Goal: Task Accomplishment & Management: Manage account settings

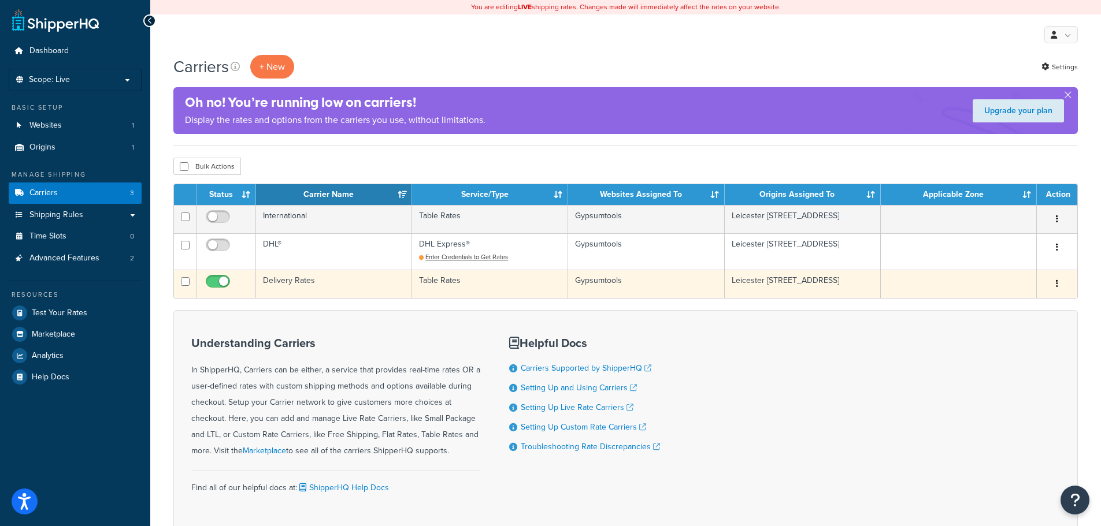
click at [311, 279] on td "Delivery Rates" at bounding box center [334, 284] width 156 height 28
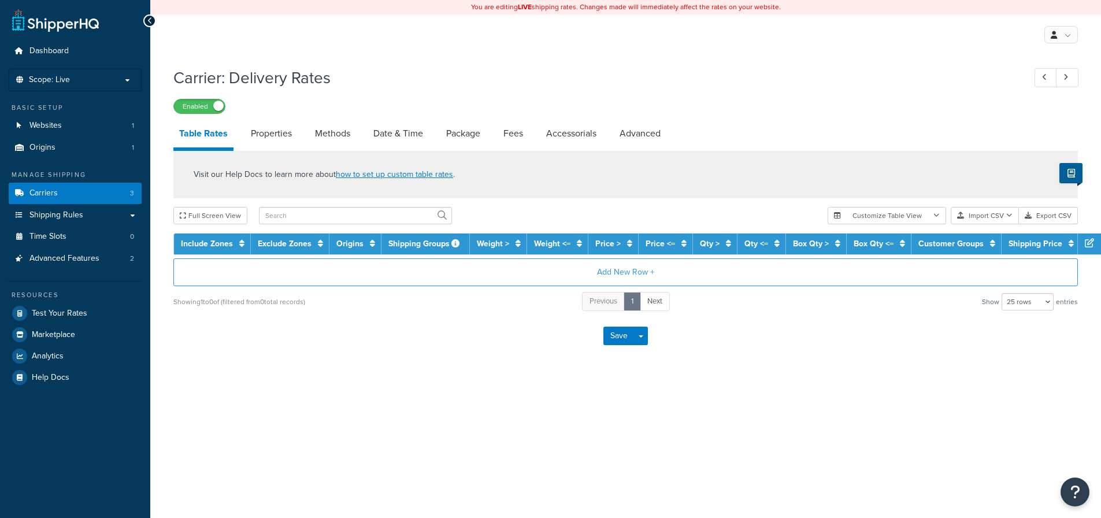
select select "25"
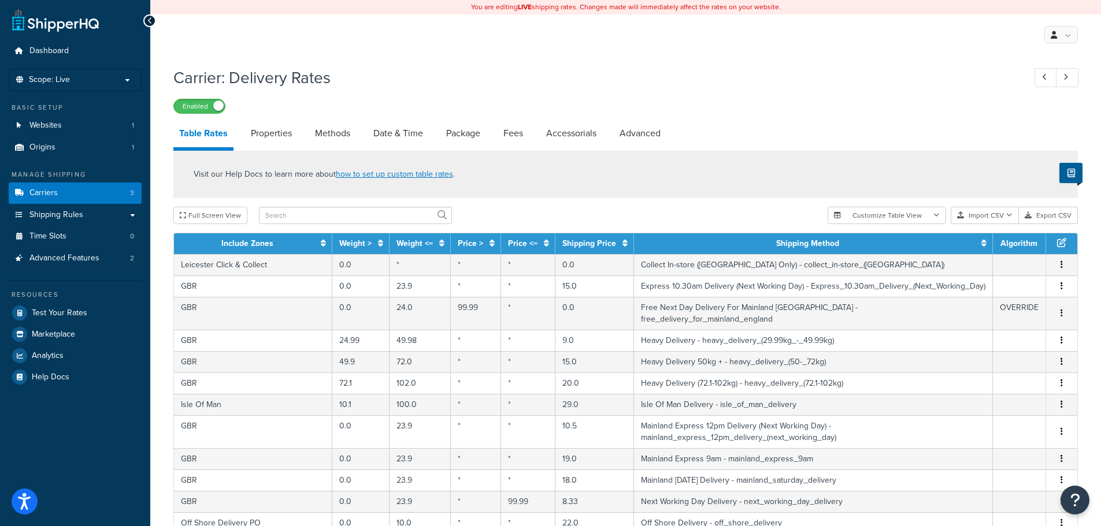
drag, startPoint x: 849, startPoint y: 198, endPoint x: 508, endPoint y: 66, distance: 365.1
click at [508, 66] on div "Carrier: Delivery Rates Enabled" at bounding box center [625, 87] width 904 height 53
